Goal: Transaction & Acquisition: Purchase product/service

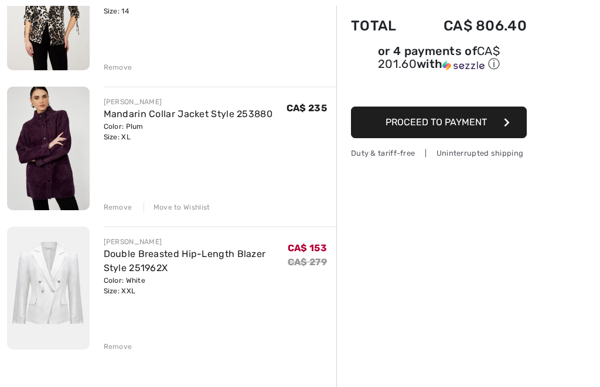
scroll to position [211, 0]
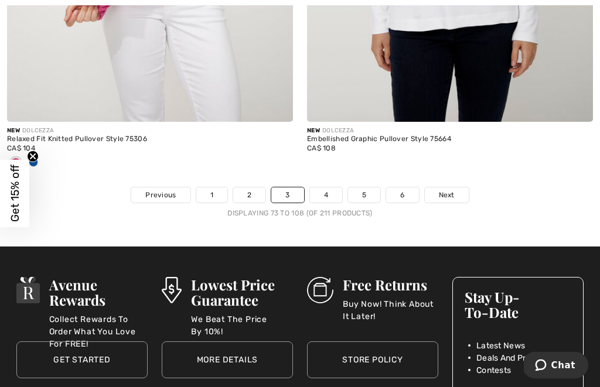
scroll to position [8963, 0]
click at [330, 190] on link "4" at bounding box center [326, 195] width 32 height 15
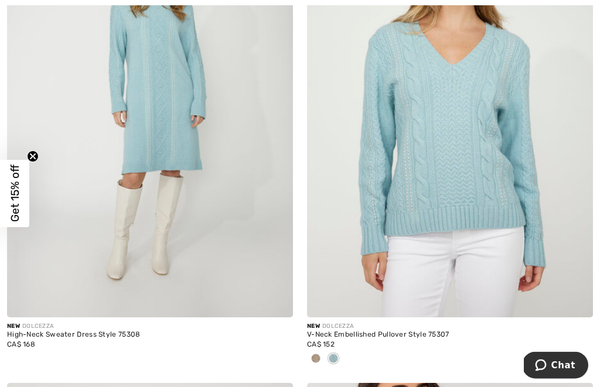
scroll to position [343, 0]
click at [320, 361] on div at bounding box center [316, 359] width 18 height 19
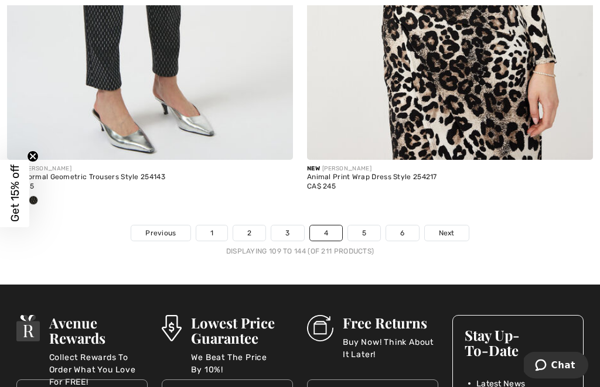
scroll to position [8944, 0]
click at [366, 226] on link "5" at bounding box center [364, 233] width 32 height 15
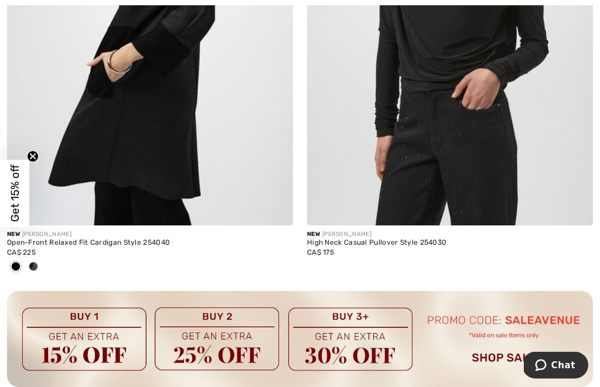
scroll to position [2831, 0]
